Goal: Information Seeking & Learning: Learn about a topic

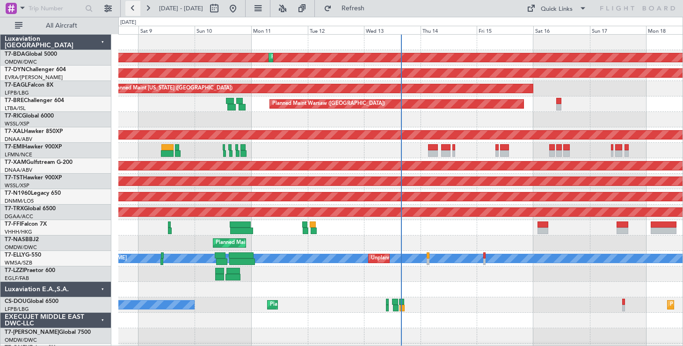
click at [135, 4] on button at bounding box center [132, 8] width 15 height 15
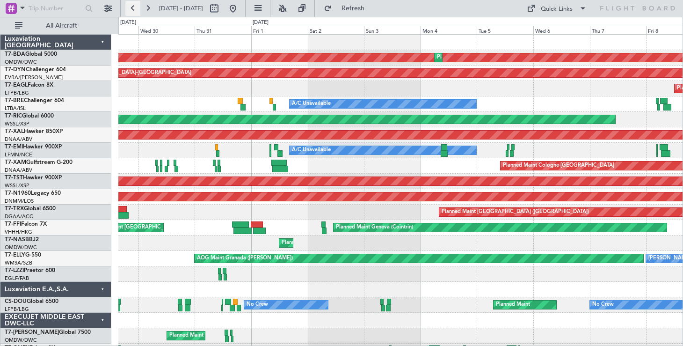
click at [134, 9] on button at bounding box center [132, 8] width 15 height 15
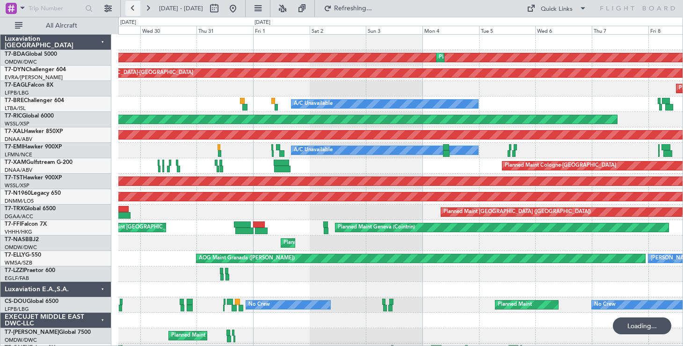
click at [135, 9] on button at bounding box center [132, 8] width 15 height 15
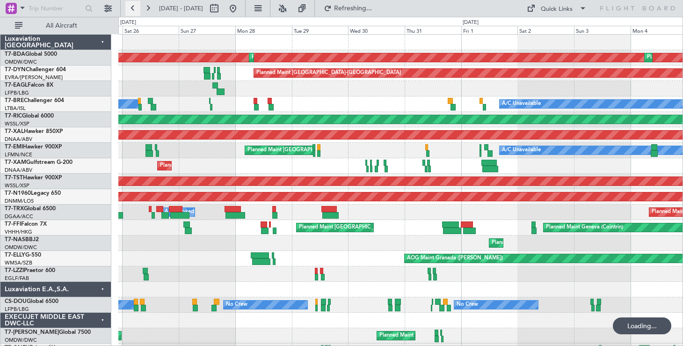
click at [135, 9] on button at bounding box center [132, 8] width 15 height 15
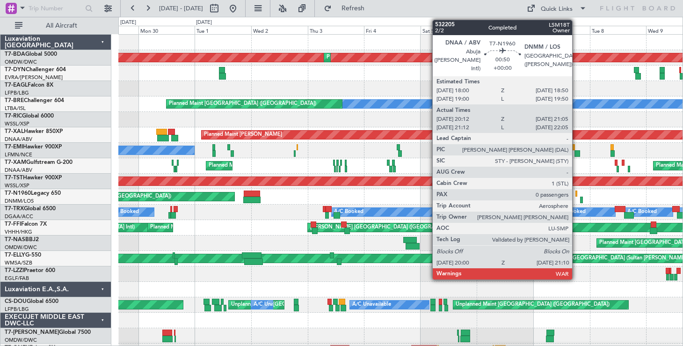
click at [577, 192] on div at bounding box center [577, 193] width 2 height 7
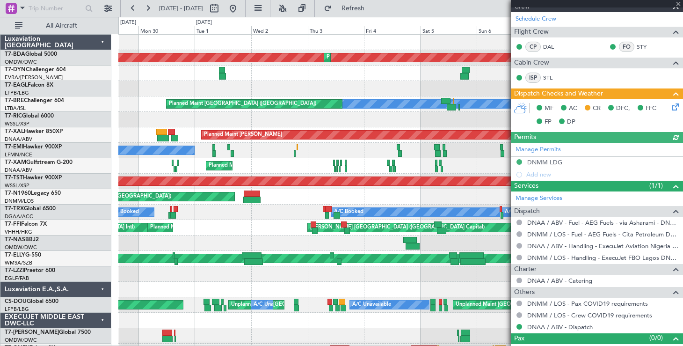
scroll to position [173, 0]
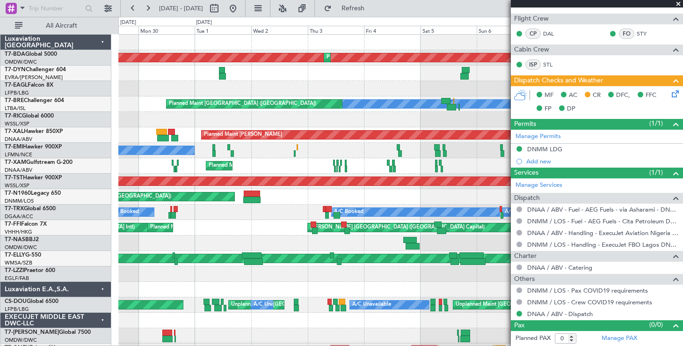
click at [680, 4] on span at bounding box center [678, 4] width 9 height 8
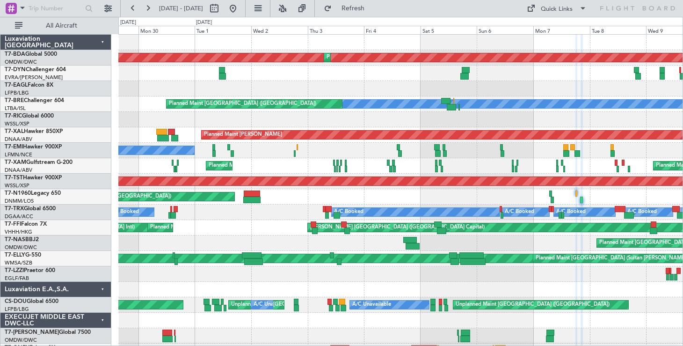
scroll to position [0, 0]
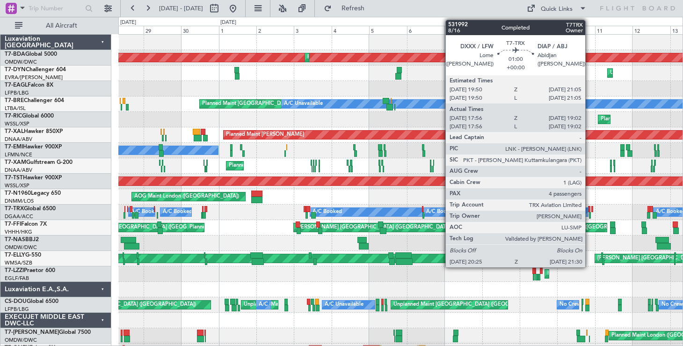
click at [590, 208] on div at bounding box center [589, 209] width 2 height 7
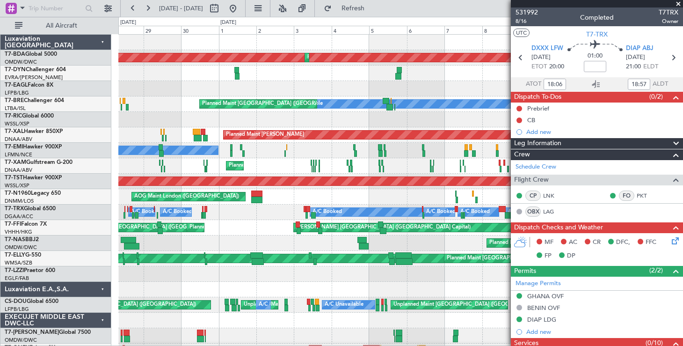
click at [681, 3] on span at bounding box center [678, 4] width 9 height 8
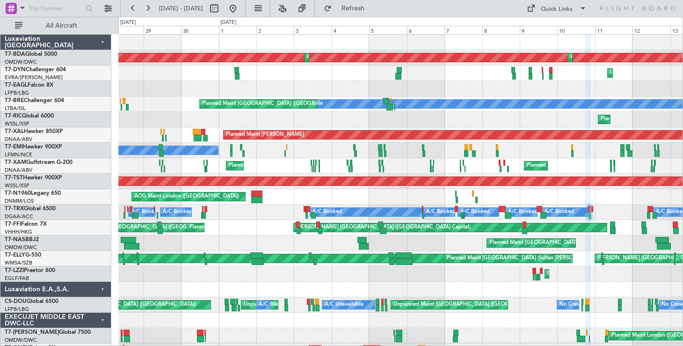
type input "0"
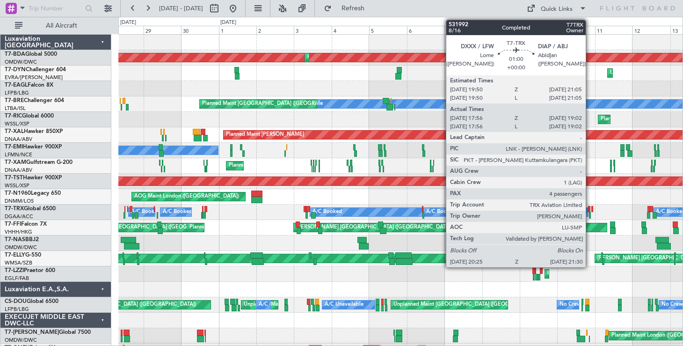
click at [590, 207] on div at bounding box center [589, 209] width 2 height 7
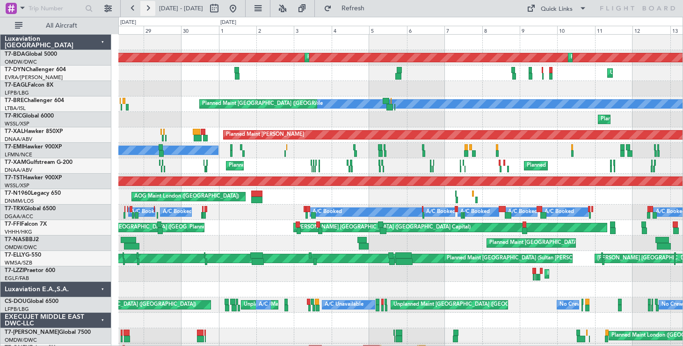
click at [150, 13] on button at bounding box center [147, 8] width 15 height 15
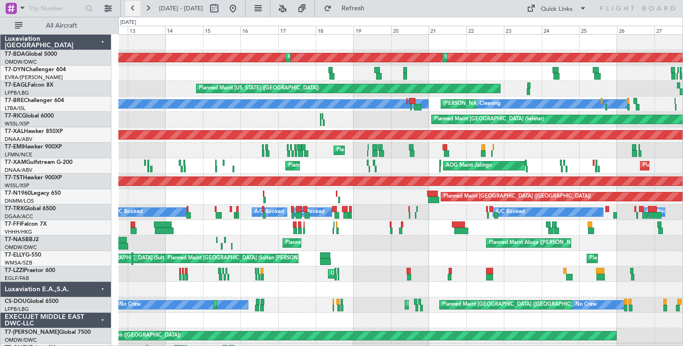
click at [132, 9] on button at bounding box center [132, 8] width 15 height 15
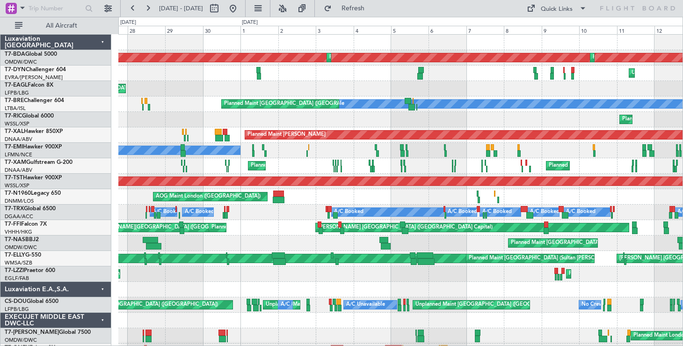
click at [342, 90] on div "Planned Maint [US_STATE] ([GEOGRAPHIC_DATA]) Planned Maint [US_STATE] ([GEOGRAP…" at bounding box center [400, 88] width 564 height 15
